Goal: Task Accomplishment & Management: Use online tool/utility

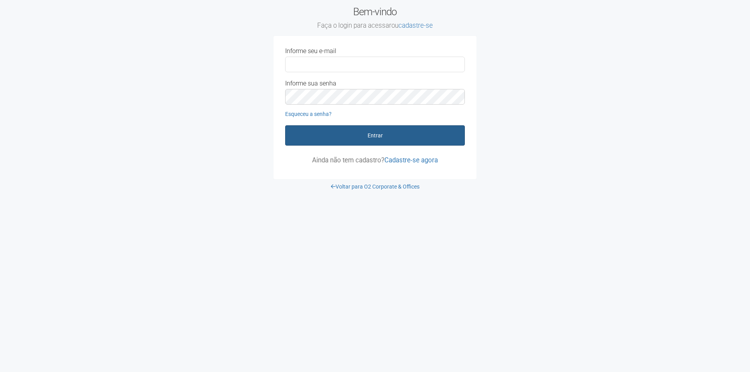
type input "**********"
click at [376, 140] on button "Entrar" at bounding box center [375, 135] width 180 height 20
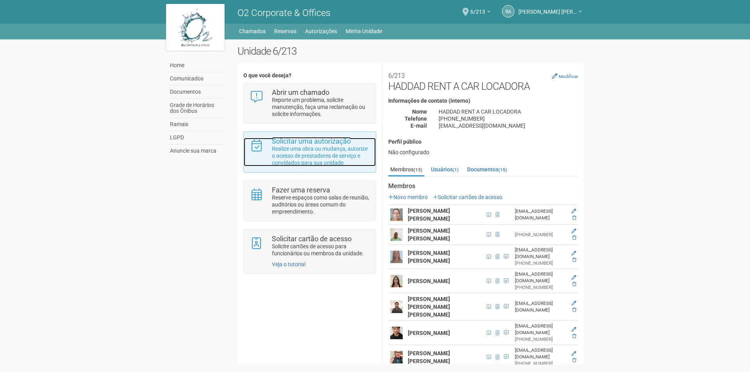
click at [317, 143] on strong "Solicitar uma autorização" at bounding box center [311, 141] width 79 height 8
